Goal: Task Accomplishment & Management: Manage account settings

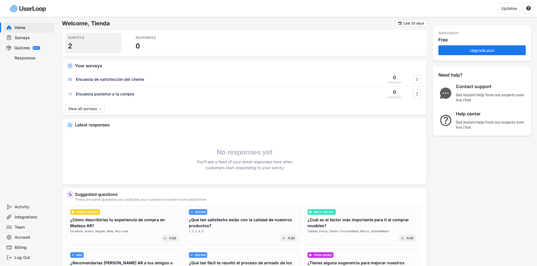
click at [70, 43] on h3 "2" at bounding box center [70, 46] width 4 height 9
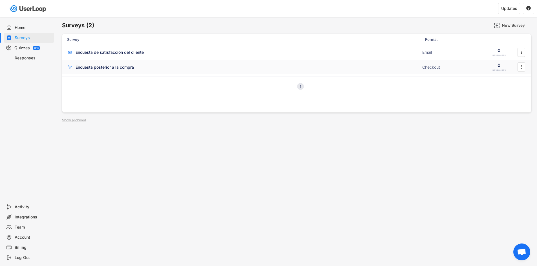
click at [131, 63] on div "Encuesta posterior a la compra ACTIVE Checkout 0 RESPONSES " at bounding box center [296, 67] width 469 height 15
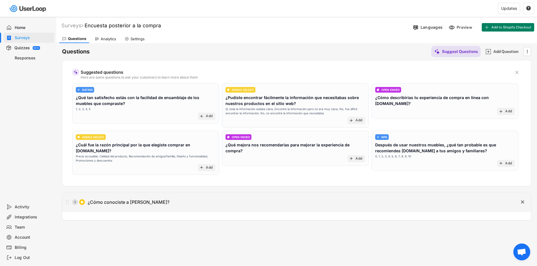
click at [179, 203] on div "1 ¿Cómo conociste a [PERSON_NAME]?" at bounding box center [282, 202] width 440 height 11
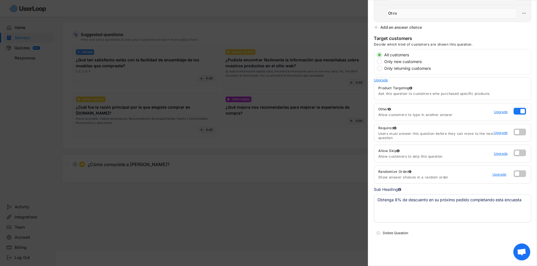
scroll to position [39, 0]
click at [460, 197] on textarea "Obtenga 8% de descuento en su próximo pedido completando esta encuesta" at bounding box center [452, 208] width 157 height 28
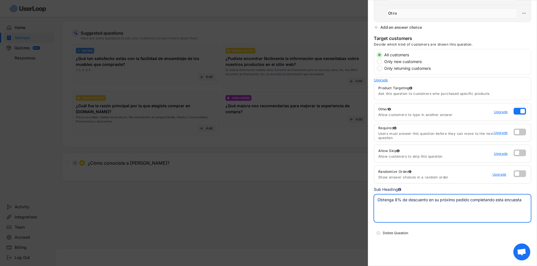
click at [460, 197] on textarea "Obtenga 8% de descuento en su próximo pedido completando esta encuesta" at bounding box center [452, 208] width 157 height 28
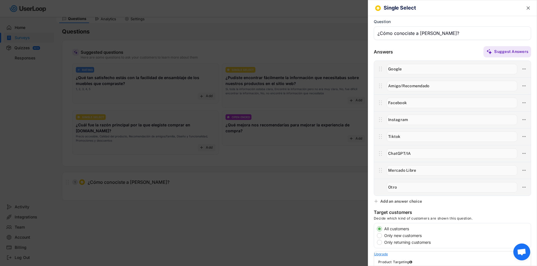
scroll to position [0, 0]
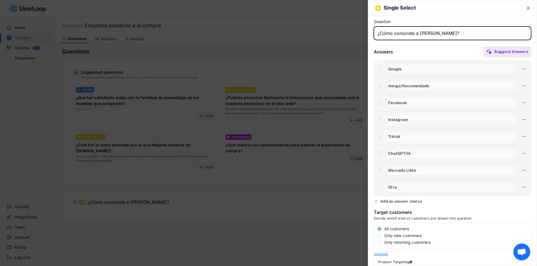
click at [413, 35] on input "input" at bounding box center [452, 33] width 157 height 14
paste input "input"
click at [422, 36] on input "input" at bounding box center [452, 33] width 157 height 14
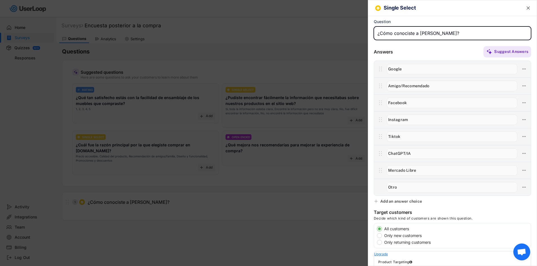
click at [422, 36] on input "input" at bounding box center [452, 33] width 157 height 14
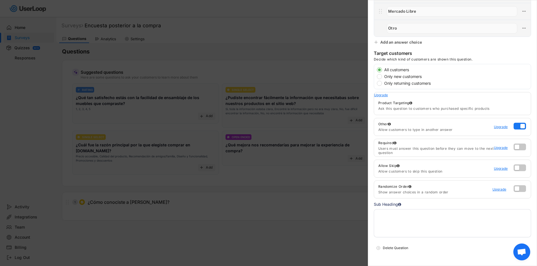
scroll to position [174, 0]
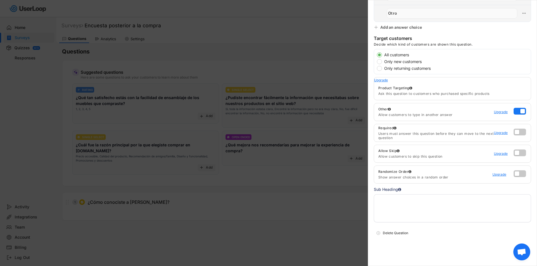
click at [412, 203] on textarea at bounding box center [452, 208] width 157 height 28
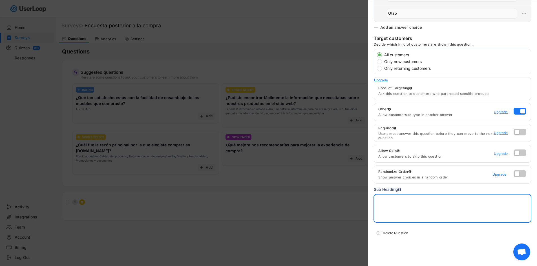
paste textarea "¿Cómo conociste a [PERSON_NAME]?"
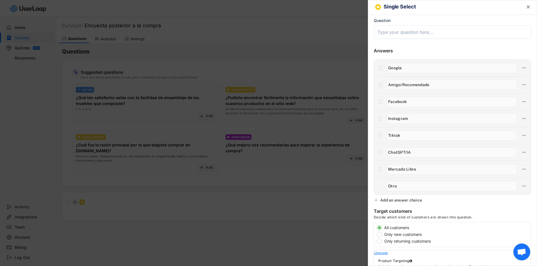
scroll to position [0, 0]
type textarea "¿Cómo conociste a [PERSON_NAME]?"
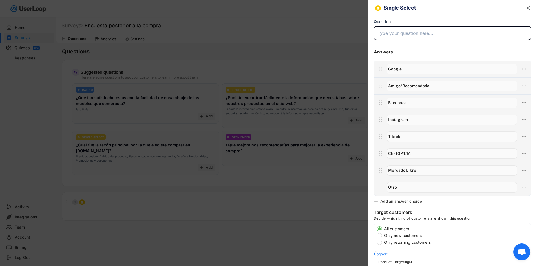
click at [414, 32] on input "input" at bounding box center [452, 33] width 157 height 14
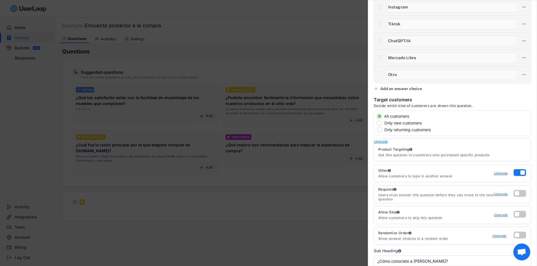
scroll to position [169, 0]
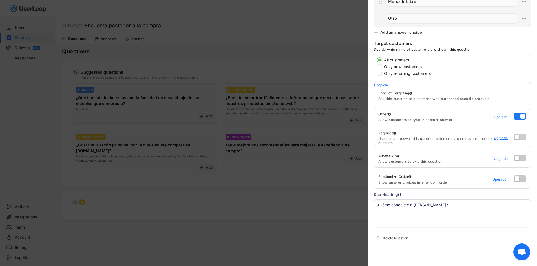
type input "Obtenga 8% de descuento en su próxima pedido completando esta encuesta:"
click at [515, 135] on label at bounding box center [518, 135] width 12 height 7
click at [0, 0] on input "checkbox" at bounding box center [0, 0] width 0 height 0
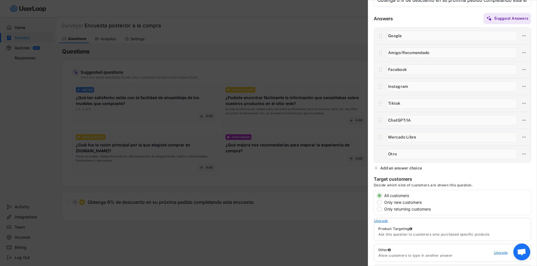
scroll to position [0, 0]
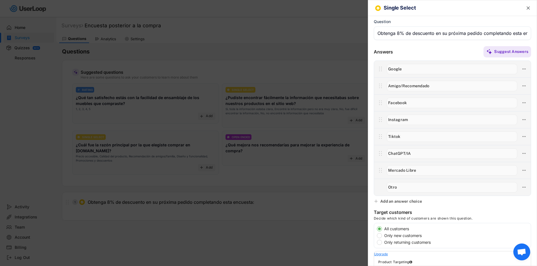
click at [526, 10] on text "" at bounding box center [527, 8] width 3 height 6
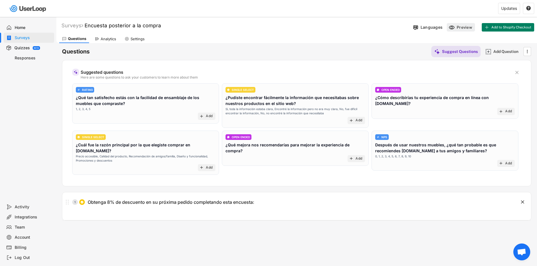
click at [452, 27] on use at bounding box center [451, 28] width 6 height 6
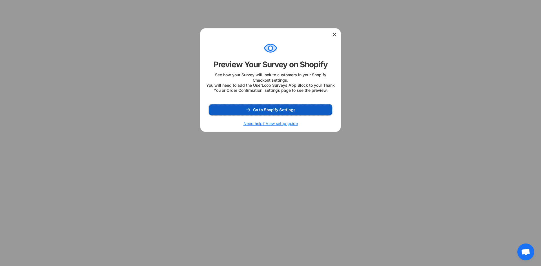
click at [304, 115] on button "Go to Shopify Settings" at bounding box center [270, 109] width 123 height 11
click at [334, 34] on icon at bounding box center [335, 35] width 6 height 6
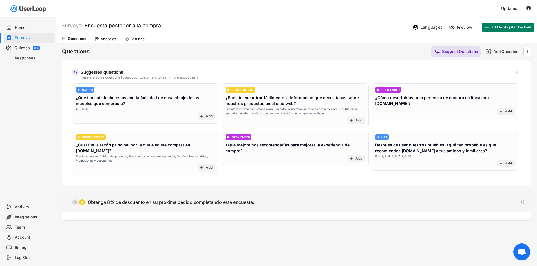
click at [253, 199] on div "Obtenga 8% de descuento en su próxima pedido completando esta encuesta:" at bounding box center [171, 202] width 166 height 6
type input "Obtenga 8% de descuento en su próxima pedido completando esta encuesta:"
type textarea "¿Cómo conociste a [PERSON_NAME]?"
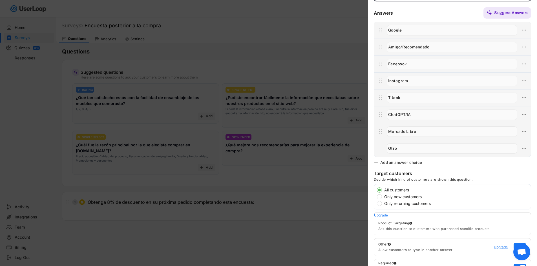
scroll to position [85, 0]
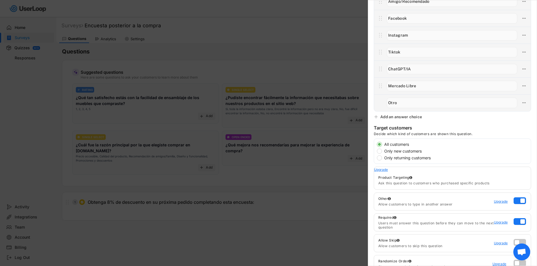
click at [466, 125] on div "Single Select  Question Answers Suggest Answers Add an answer choice Target cu…" at bounding box center [452, 133] width 169 height 266
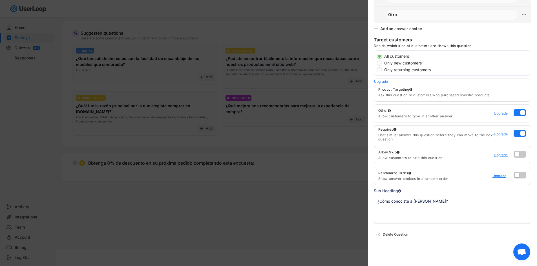
scroll to position [174, 0]
click at [516, 172] on label at bounding box center [518, 172] width 12 height 7
click at [0, 0] on input "checkbox" at bounding box center [0, 0] width 0 height 0
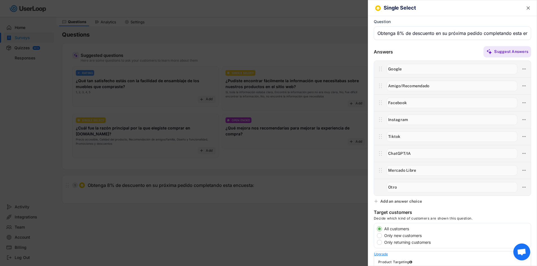
scroll to position [0, 0]
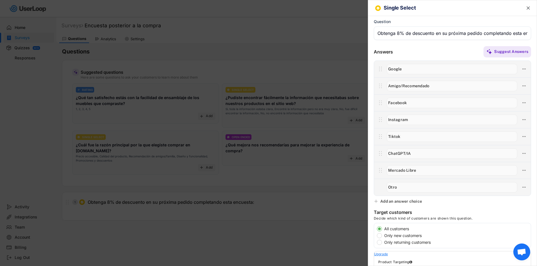
click at [526, 7] on text "" at bounding box center [527, 8] width 3 height 6
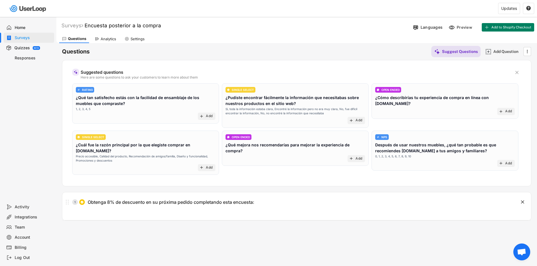
click at [103, 41] on div "Analytics" at bounding box center [108, 39] width 15 height 5
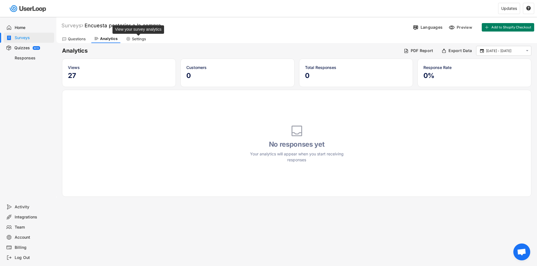
click at [135, 37] on div "Settings" at bounding box center [139, 39] width 14 height 5
select select ""weekly""
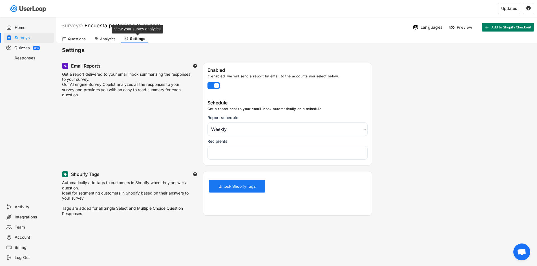
select select "1348695171700984260__LOOKUP__1757944309911x221229100116467460"
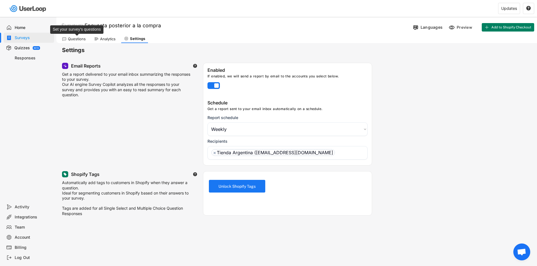
click at [78, 39] on div "Questions" at bounding box center [77, 39] width 18 height 5
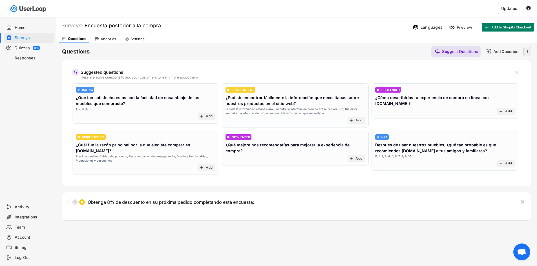
click at [526, 54] on icon "" at bounding box center [527, 51] width 6 height 8
click at [526, 51] on icon "" at bounding box center [527, 51] width 6 height 8
click at [334, 50] on div "Questions Suggest Questions Add Question " at bounding box center [296, 51] width 469 height 11
click at [508, 24] on button "Add to Shopify Checkout" at bounding box center [507, 27] width 52 height 8
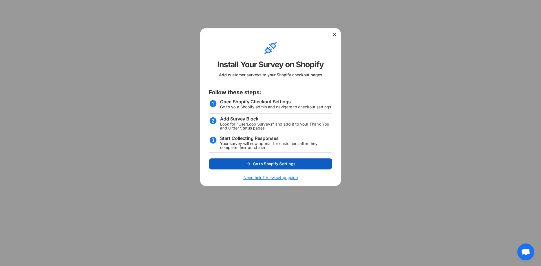
click at [261, 159] on button "Go to Shopify Settings" at bounding box center [270, 163] width 123 height 11
click at [333, 34] on icon at bounding box center [335, 35] width 6 height 6
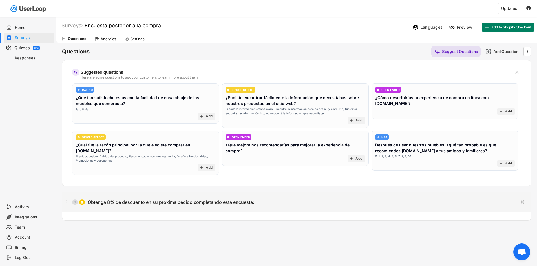
click at [265, 197] on div "1 Obtenga 8% de descuento en su próxima pedido completando esta encuesta:" at bounding box center [282, 202] width 440 height 11
type input "Obtenga 8% de descuento en su próxima pedido completando esta encuesta:"
type textarea "¿Cómo conociste a [PERSON_NAME]?"
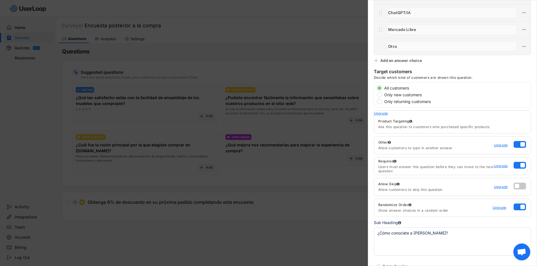
scroll to position [174, 0]
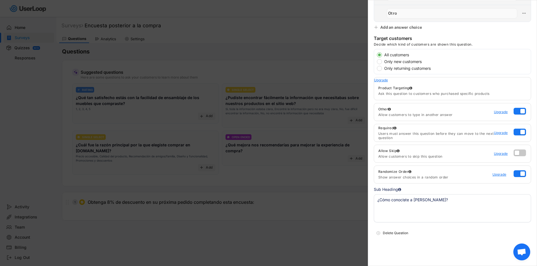
click at [453, 199] on textarea "¿Cómo conociste a [PERSON_NAME]?" at bounding box center [452, 208] width 157 height 28
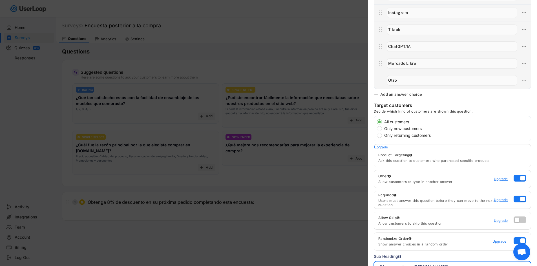
scroll to position [0, 0]
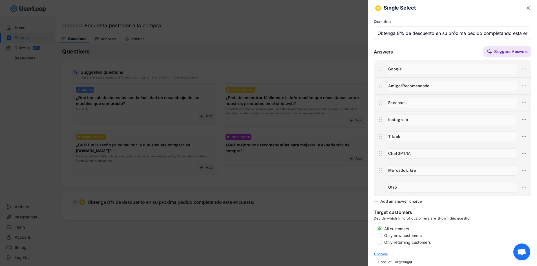
click at [428, 33] on input "input" at bounding box center [452, 33] width 157 height 14
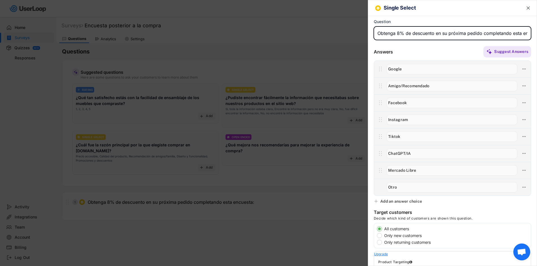
click at [526, 7] on text "" at bounding box center [527, 8] width 3 height 6
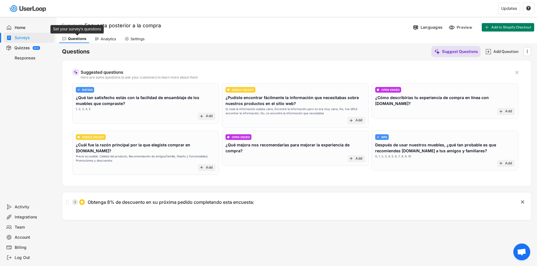
click at [83, 38] on div "Questions" at bounding box center [77, 38] width 18 height 5
click at [76, 24] on div "Surveys" at bounding box center [72, 25] width 22 height 6
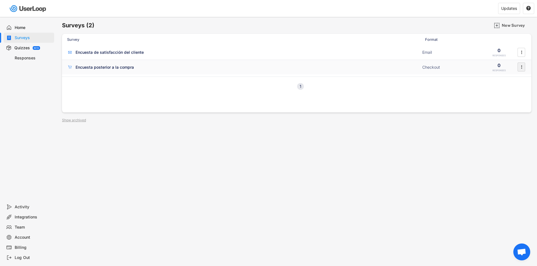
click at [519, 68] on icon "" at bounding box center [521, 67] width 6 height 8
click at [512, 101] on div "Survey Design" at bounding box center [512, 101] width 35 height 5
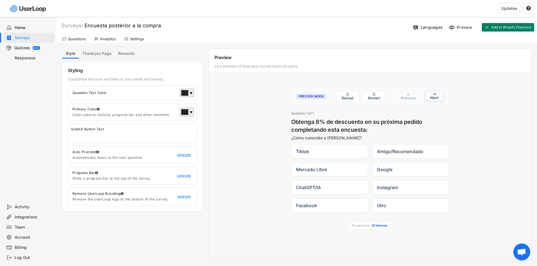
click at [435, 95] on button "→ Next" at bounding box center [434, 95] width 20 height 11
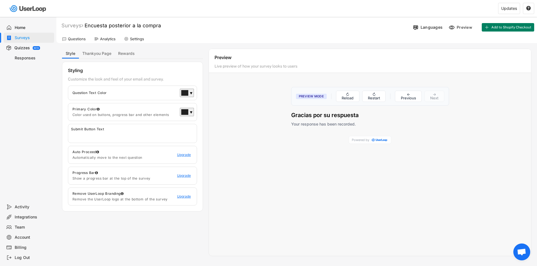
click at [326, 117] on h3 "Gracias por su respuesta" at bounding box center [370, 115] width 158 height 8
click at [319, 122] on h4 "Your response has been recorded." at bounding box center [370, 124] width 158 height 6
click at [131, 95] on div "Question Text Color" at bounding box center [124, 93] width 105 height 5
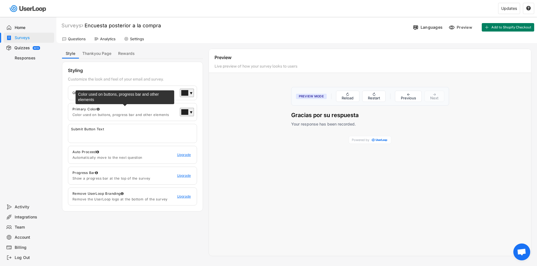
click at [125, 110] on div "Primary Color" at bounding box center [124, 109] width 105 height 5
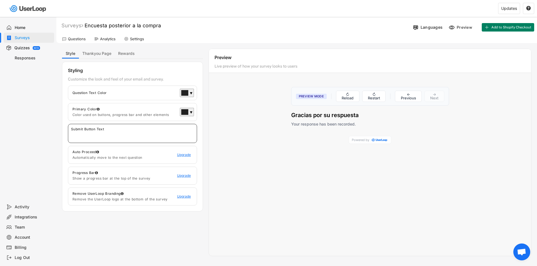
click at [111, 133] on input "input" at bounding box center [134, 136] width 126 height 8
type input "Enviar"
click at [223, 165] on div "Preview Mode ↻ Reload ↻ Restart ← Previous → Next Question 1 of 1 Obtenga 8% de…" at bounding box center [370, 165] width 322 height 169
click at [261, 138] on div "Preview Mode ↻ Reload ↻ Restart ← Previous → Next Question 1 of 1 Obtenga 8% de…" at bounding box center [370, 165] width 322 height 169
click at [425, 27] on div "Languages" at bounding box center [431, 27] width 22 height 5
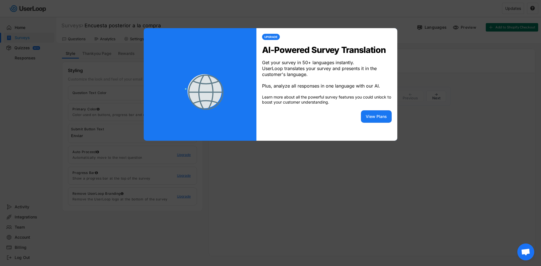
click at [362, 154] on div at bounding box center [270, 133] width 541 height 266
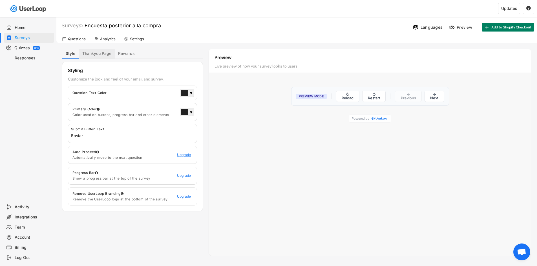
click at [106, 54] on button "Thankyou Page" at bounding box center [97, 54] width 36 height 10
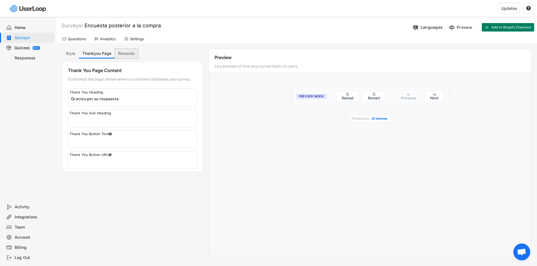
click at [131, 55] on button "Rewards" at bounding box center [126, 54] width 23 height 10
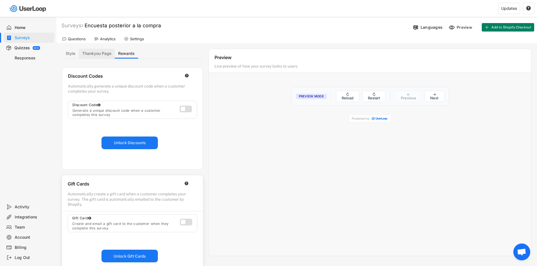
click at [101, 54] on button "Thankyou Page" at bounding box center [97, 54] width 36 height 10
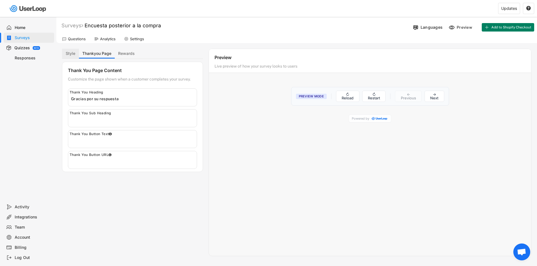
click at [68, 52] on button "Style" at bounding box center [70, 54] width 17 height 10
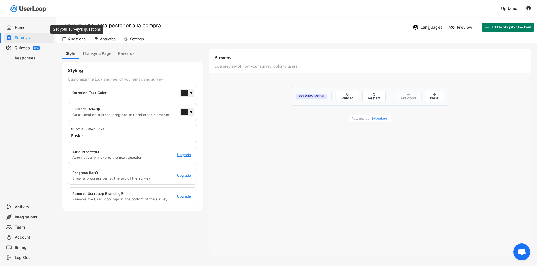
click at [78, 37] on div "Questions" at bounding box center [77, 39] width 18 height 5
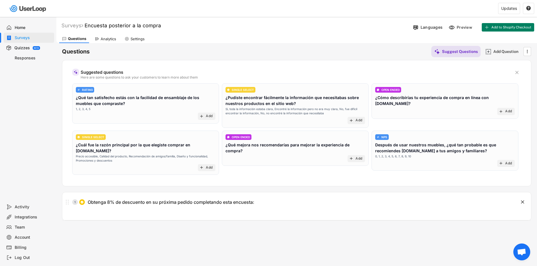
click at [106, 38] on div "Analytics" at bounding box center [108, 39] width 15 height 5
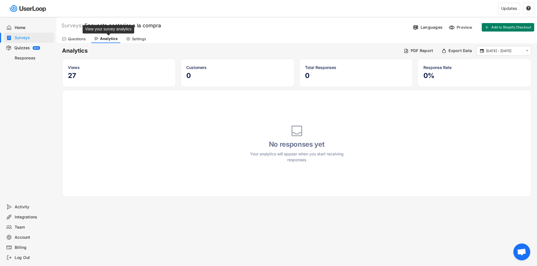
click at [73, 39] on div "Questions" at bounding box center [77, 39] width 18 height 5
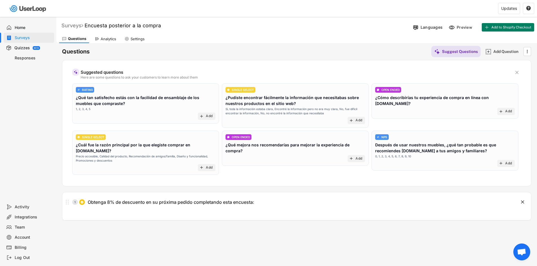
click at [79, 23] on div "Surveys" at bounding box center [72, 25] width 22 height 6
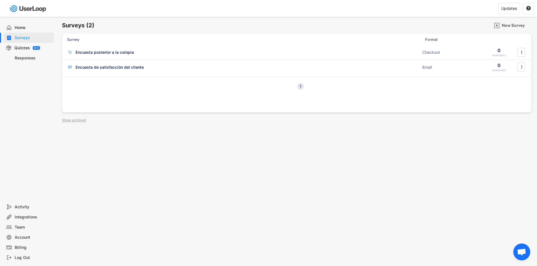
click at [28, 36] on div "Surveys" at bounding box center [33, 37] width 37 height 5
click at [23, 46] on div "Quizzes" at bounding box center [21, 47] width 15 height 5
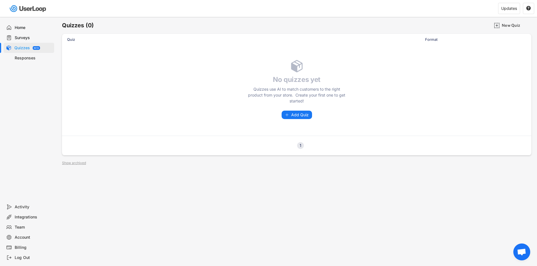
click at [27, 39] on div "Surveys" at bounding box center [33, 37] width 37 height 5
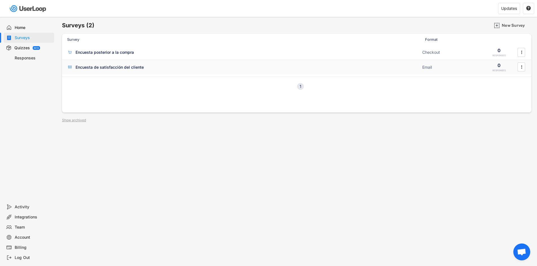
click at [162, 68] on div "Encuesta de satisfacción del cliente ACTIVE" at bounding box center [243, 67] width 352 height 6
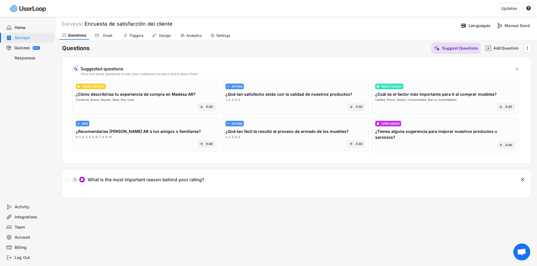
click at [110, 34] on div "Email" at bounding box center [108, 35] width 14 height 5
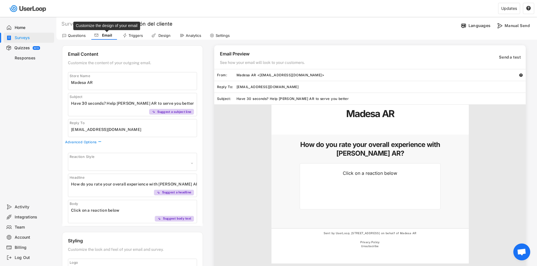
select select
click at [140, 37] on div "Triggers" at bounding box center [135, 35] width 14 height 5
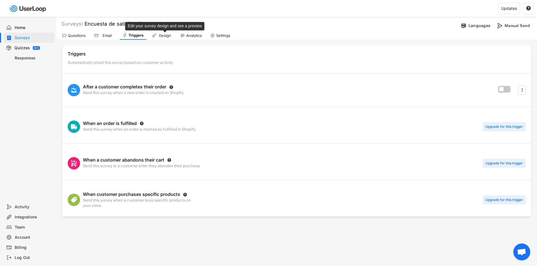
click at [163, 37] on div "Design" at bounding box center [165, 35] width 14 height 5
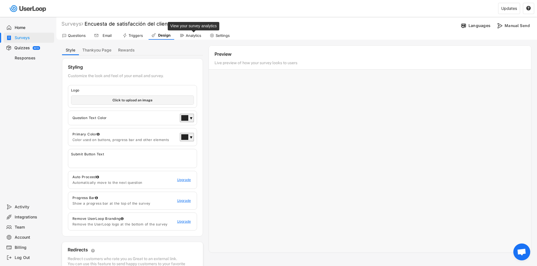
click at [187, 37] on div "Analytics" at bounding box center [193, 35] width 15 height 5
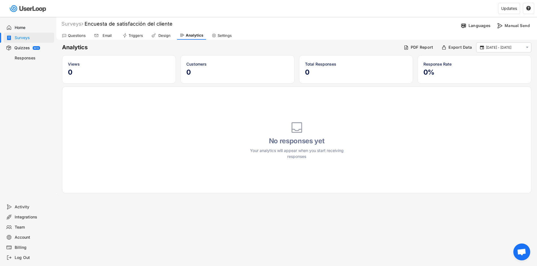
click at [222, 36] on div "Settings" at bounding box center [224, 35] width 14 height 5
select select
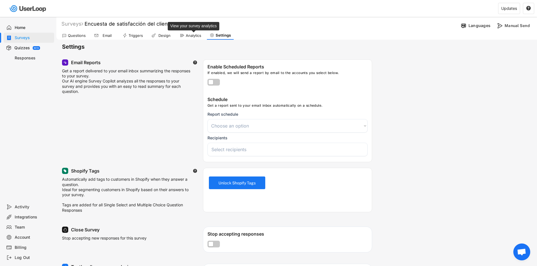
click at [191, 37] on div "Analytics" at bounding box center [193, 35] width 15 height 5
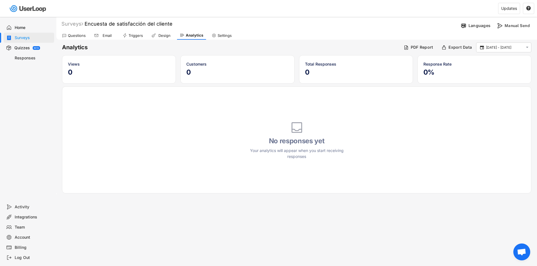
click at [159, 39] on div "Design" at bounding box center [161, 35] width 26 height 8
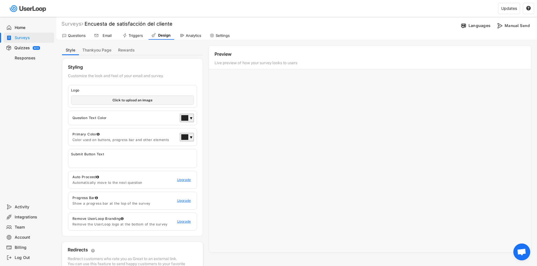
click at [137, 35] on div "Triggers" at bounding box center [135, 35] width 14 height 5
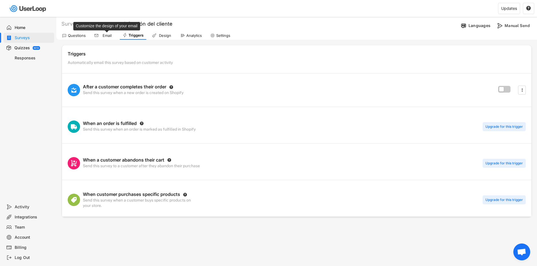
click at [110, 33] on div "Email" at bounding box center [104, 35] width 26 height 8
select select ""1348695171700984260__LOOKUP__1606924314316x911513506656550900""
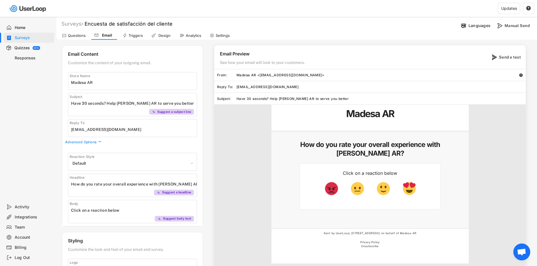
click at [90, 33] on div "Questions Email Triggers Design Analytics Settings" at bounding box center [296, 35] width 480 height 10
click at [83, 35] on div "Questions" at bounding box center [77, 35] width 18 height 5
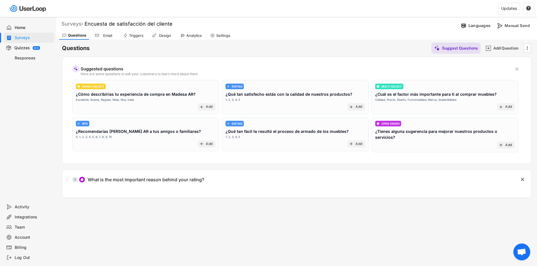
click at [81, 23] on div "Surveys" at bounding box center [72, 24] width 22 height 6
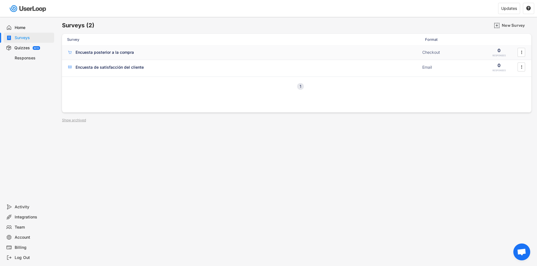
click at [126, 55] on div "Encuesta posterior a la compra ACTIVE" at bounding box center [243, 52] width 352 height 6
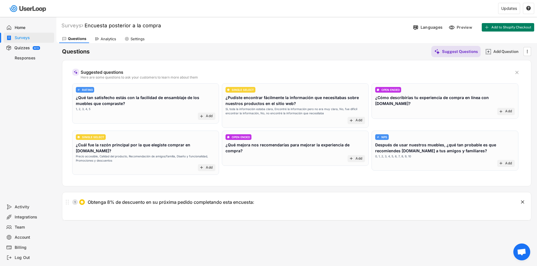
click at [103, 40] on div "Analytics" at bounding box center [108, 39] width 15 height 5
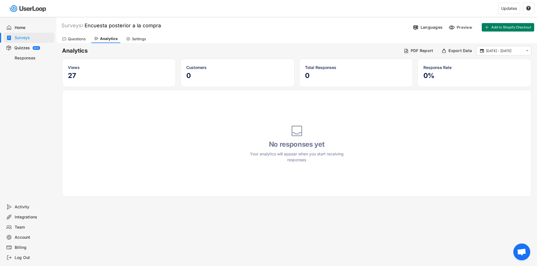
click at [131, 40] on div "Settings" at bounding box center [136, 39] width 26 height 8
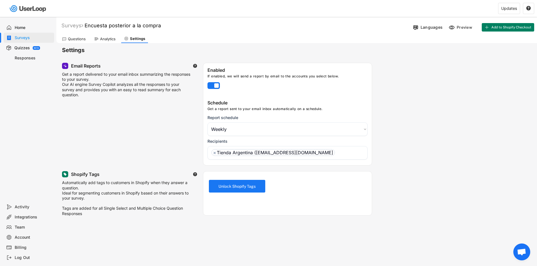
click at [74, 35] on div "Questions" at bounding box center [73, 39] width 29 height 8
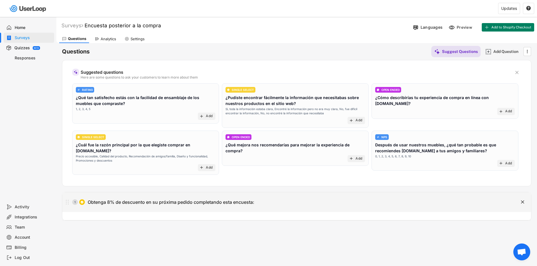
click at [185, 203] on div "1 Obtenga 8% de descuento en su próxima pedido completando esta encuesta:" at bounding box center [282, 202] width 440 height 11
type input "Obtenga 8% de descuento en su próxima pedido completando esta encuesta:"
type textarea "¿Cómo conociste a [PERSON_NAME]?"
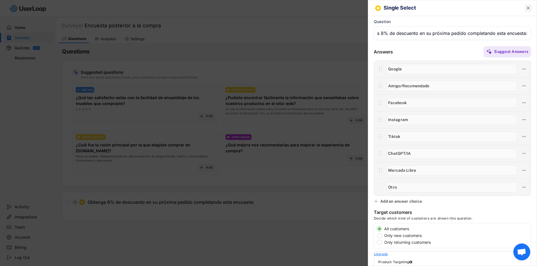
click at [526, 7] on text "" at bounding box center [527, 8] width 3 height 6
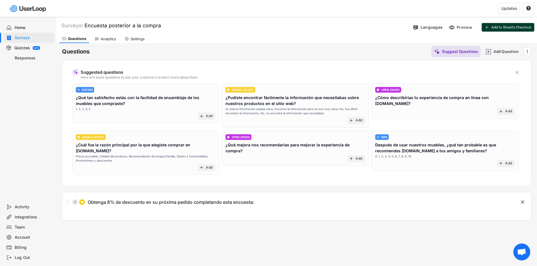
click at [494, 26] on span "Add to Shopify Checkout" at bounding box center [511, 27] width 40 height 3
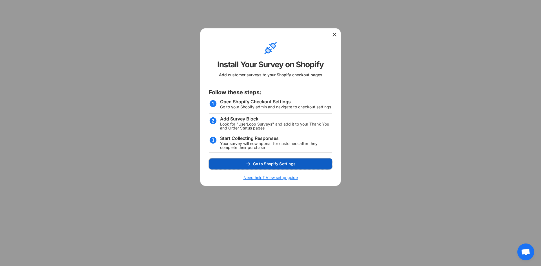
click at [287, 162] on span "Go to Shopify Settings" at bounding box center [274, 164] width 42 height 4
click at [332, 35] on icon at bounding box center [335, 35] width 6 height 6
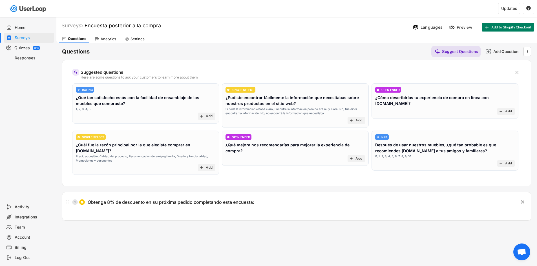
click at [240, 226] on div "Surveys Encuesta posterior a la compra  Languages Preview Add to Shopify Check…" at bounding box center [296, 153] width 480 height 272
